Goal: Check status: Check status

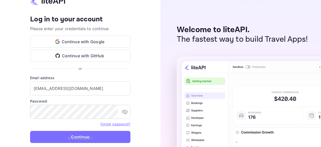
type input "[EMAIL_ADDRESS][DOMAIN_NAME]"
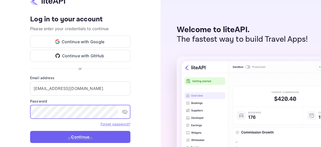
click at [70, 132] on button "Continue" at bounding box center [80, 136] width 100 height 12
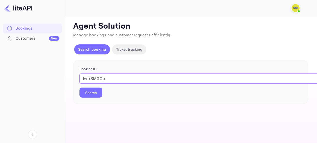
type input "IwfrSMGCp"
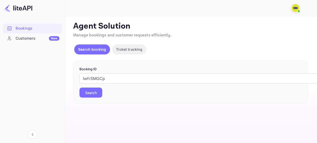
click at [99, 90] on button "Search" at bounding box center [90, 92] width 23 height 10
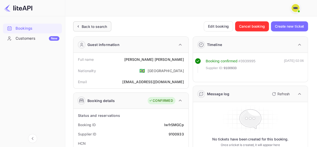
click at [90, 22] on div "Back to search" at bounding box center [92, 26] width 38 height 10
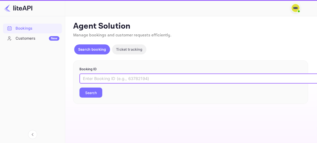
click at [103, 81] on input "text" at bounding box center [204, 78] width 250 height 10
paste input "N8sfyae4A"
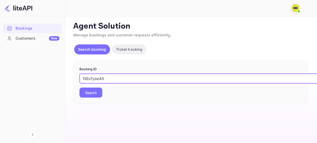
type input "N8sfyae4A"
click at [79, 87] on button "Search" at bounding box center [90, 92] width 23 height 10
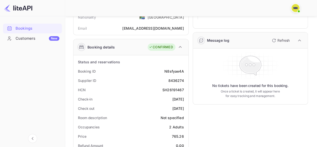
scroll to position [53, 0]
click at [173, 89] on div "SH26191467" at bounding box center [173, 89] width 22 height 5
copy div "SH26191467"
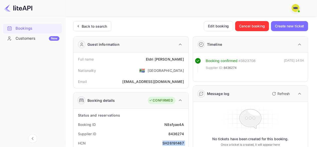
scroll to position [0, 0]
click at [87, 26] on div "Back to search" at bounding box center [94, 26] width 25 height 5
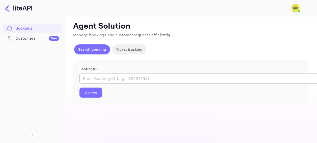
click at [105, 78] on input "text" at bounding box center [204, 78] width 250 height 10
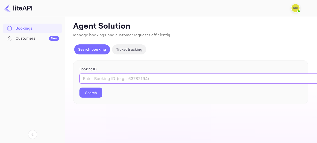
paste input "zQxG2xlgp"
type input "zQxG2xlgp"
click at [79, 87] on button "Search" at bounding box center [90, 92] width 23 height 10
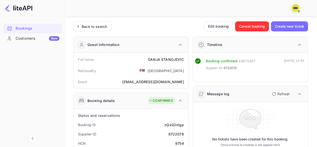
scroll to position [100, 0]
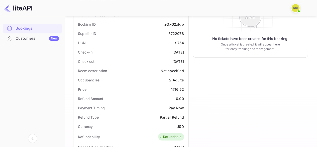
click at [177, 42] on div "9754" at bounding box center [179, 42] width 9 height 5
copy div "9754"
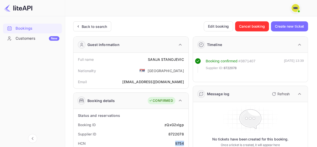
scroll to position [0, 0]
click at [95, 29] on div "Back to search" at bounding box center [94, 26] width 25 height 5
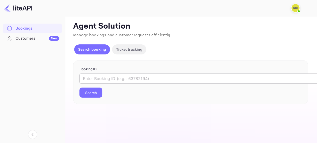
click at [105, 76] on input "text" at bounding box center [204, 78] width 250 height 10
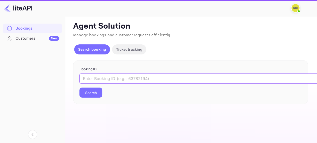
paste input "HD9P3uM2g"
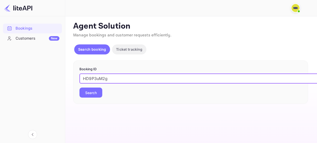
type input "HD9P3uM2g"
click at [79, 87] on button "Search" at bounding box center [90, 92] width 23 height 10
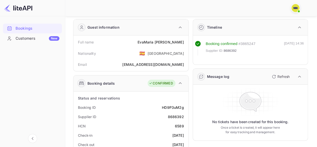
scroll to position [25, 0]
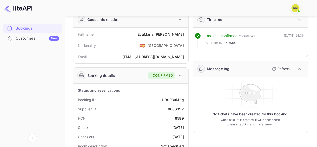
click at [179, 118] on div "6589" at bounding box center [179, 117] width 9 height 5
copy div "6589"
